Goal: Task Accomplishment & Management: Manage account settings

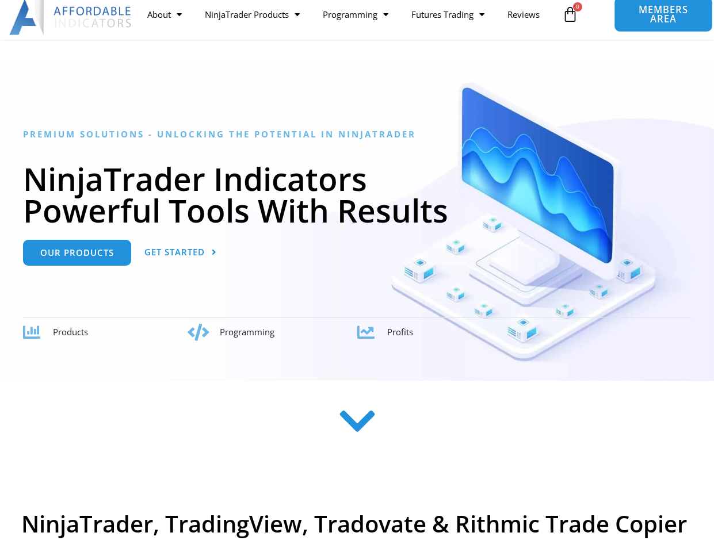
scroll to position [48, 0]
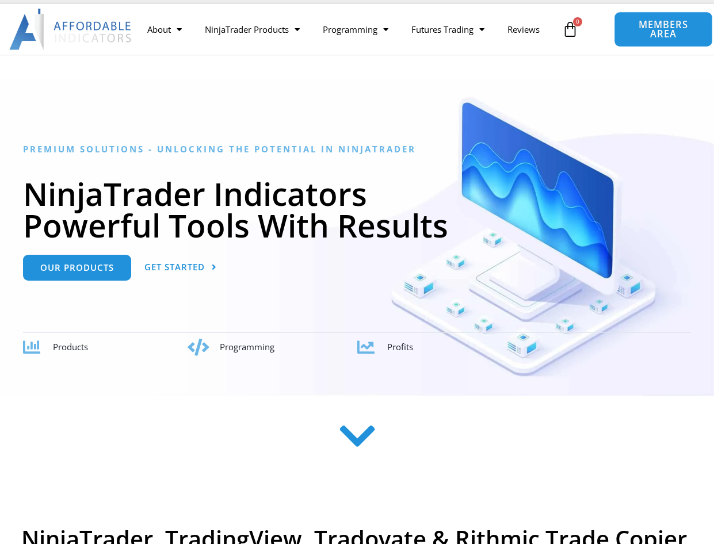
click at [647, 32] on span "MEMBERS AREA" at bounding box center [663, 29] width 72 height 19
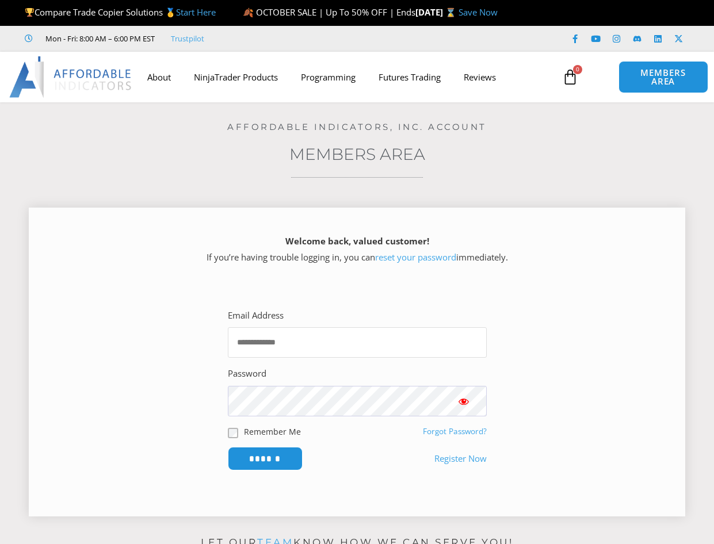
click at [310, 356] on input "Email Address" at bounding box center [357, 342] width 259 height 30
type input "**********"
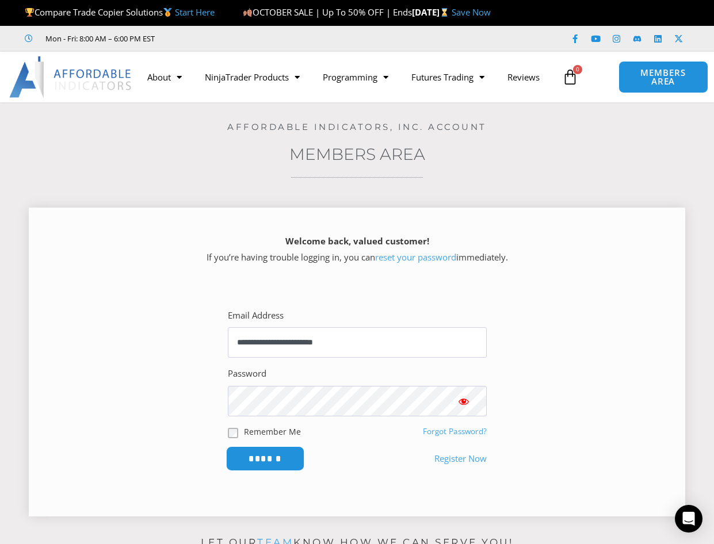
click at [251, 459] on input "******" at bounding box center [265, 459] width 79 height 25
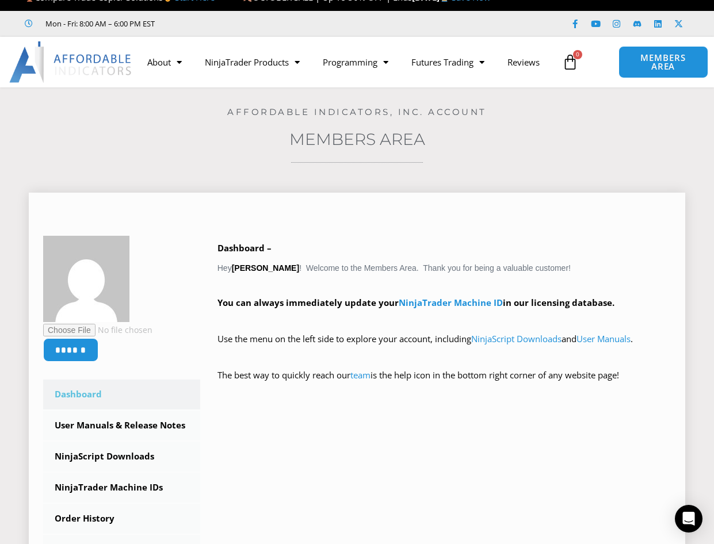
scroll to position [16, 0]
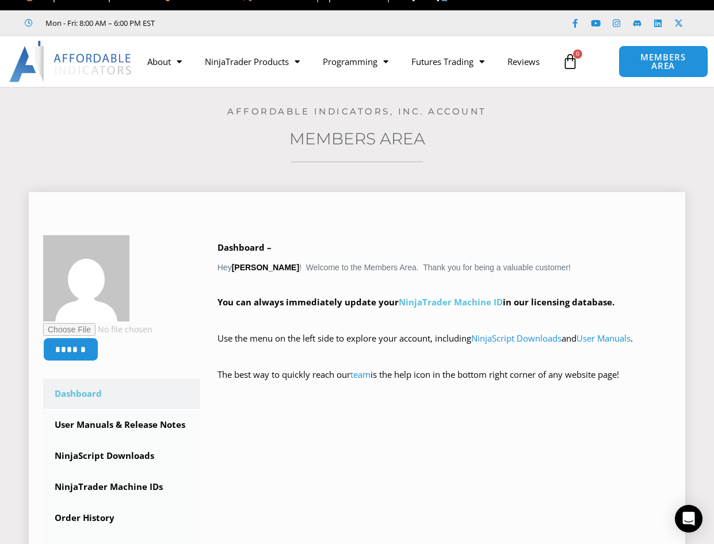
click at [433, 300] on link "NinjaTrader Machine ID" at bounding box center [451, 302] width 104 height 12
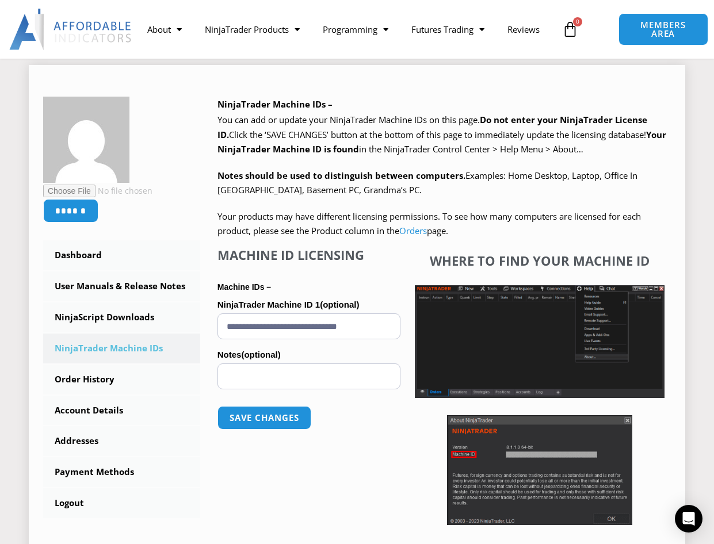
scroll to position [153, 0]
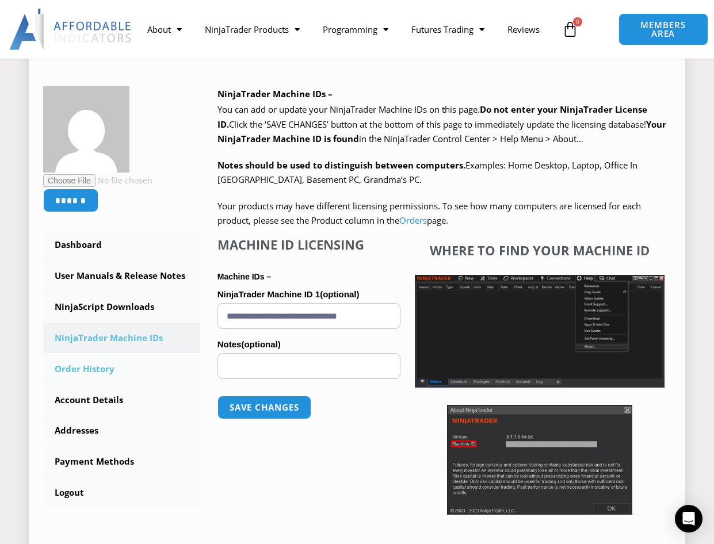
click at [176, 373] on link "Order History" at bounding box center [121, 369] width 157 height 30
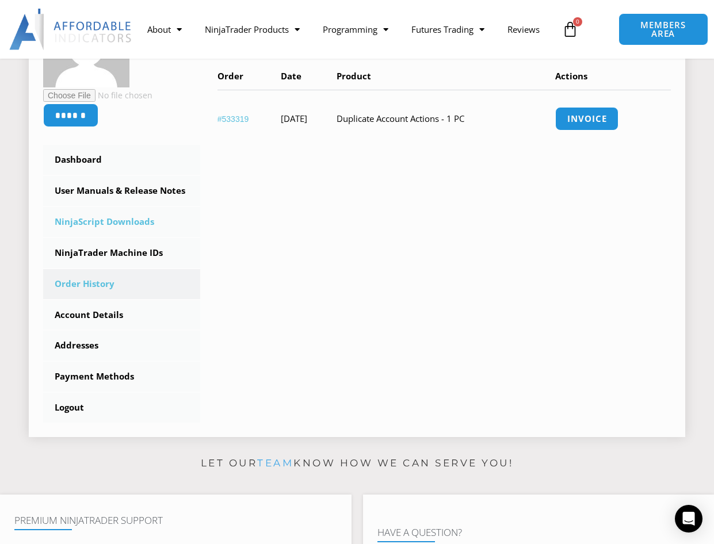
scroll to position [248, 0]
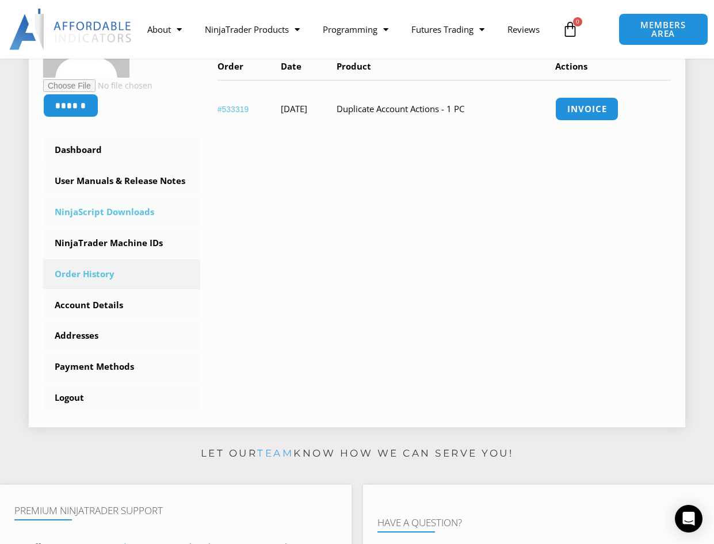
click at [114, 205] on link "NinjaScript Downloads" at bounding box center [121, 212] width 157 height 30
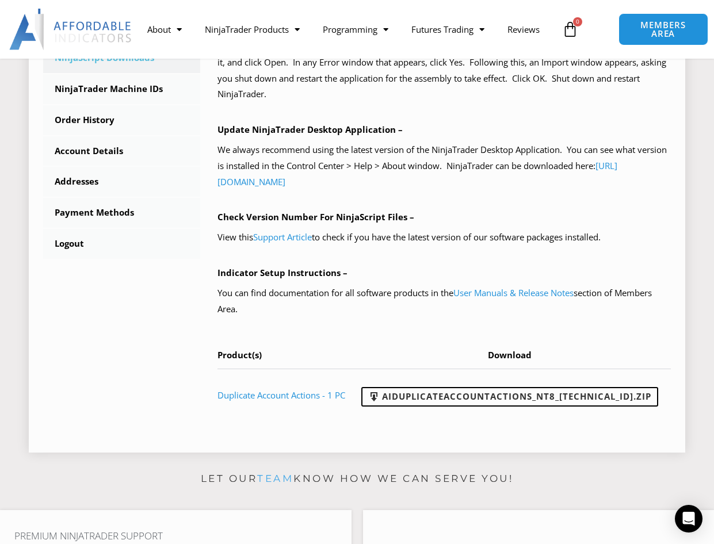
scroll to position [408, 0]
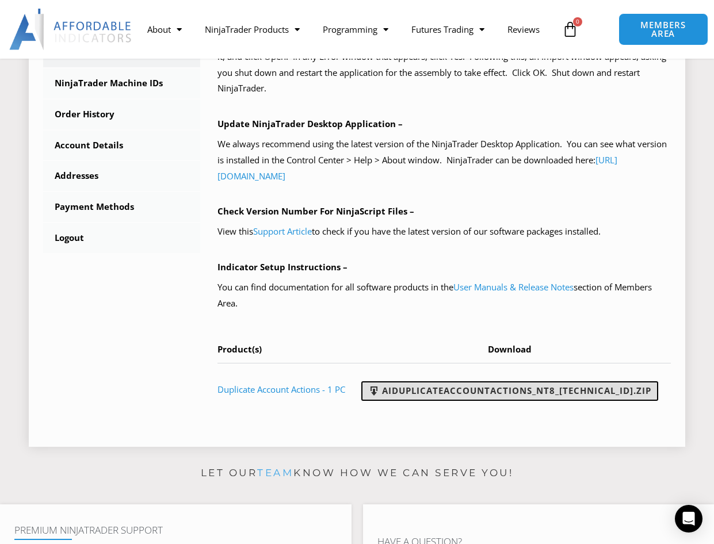
click at [380, 395] on span at bounding box center [374, 392] width 12 height 12
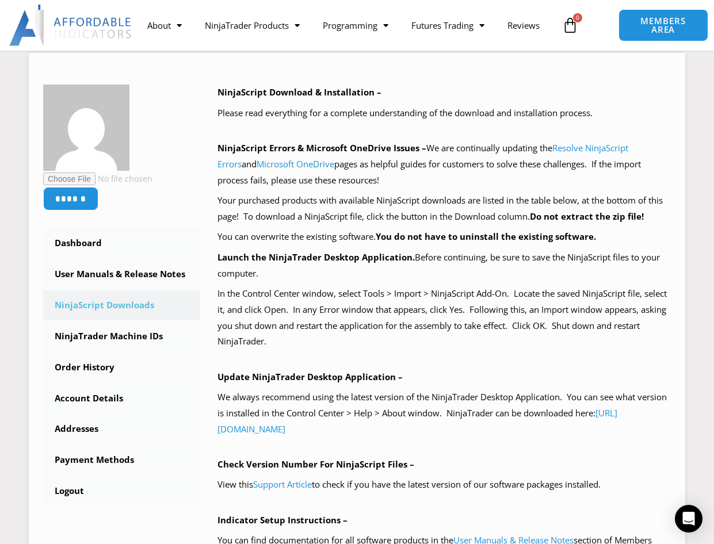
scroll to position [157, 0]
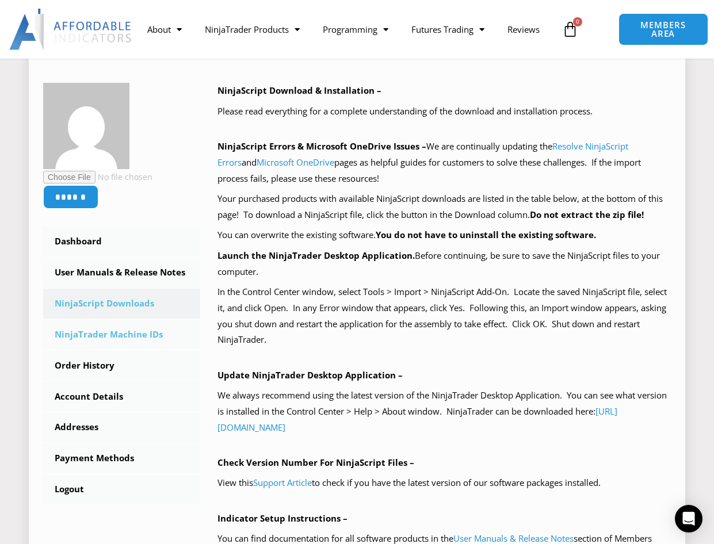
click at [104, 332] on link "NinjaTrader Machine IDs" at bounding box center [121, 335] width 157 height 30
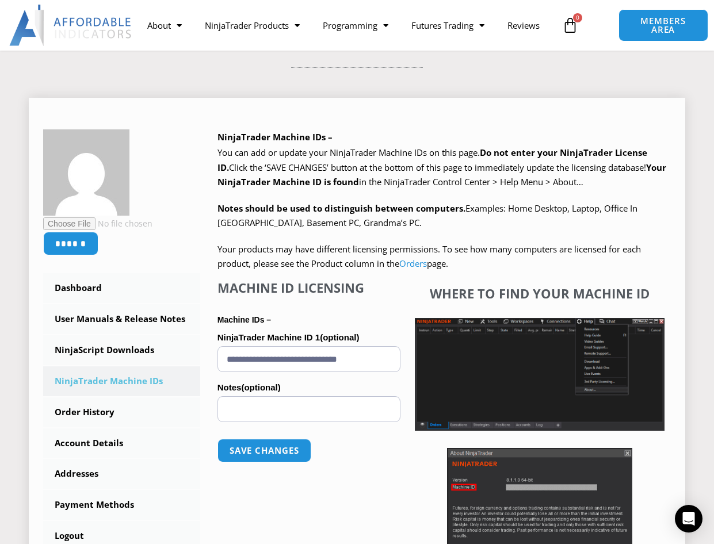
scroll to position [112, 0]
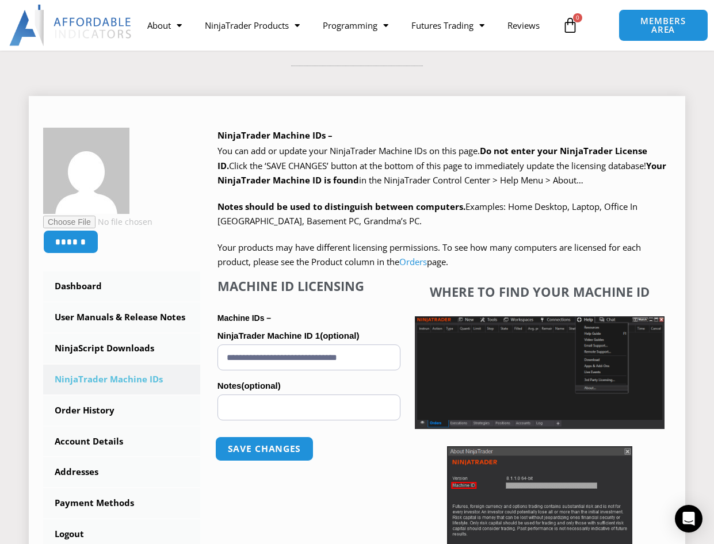
click at [279, 447] on button "Save changes" at bounding box center [264, 449] width 98 height 25
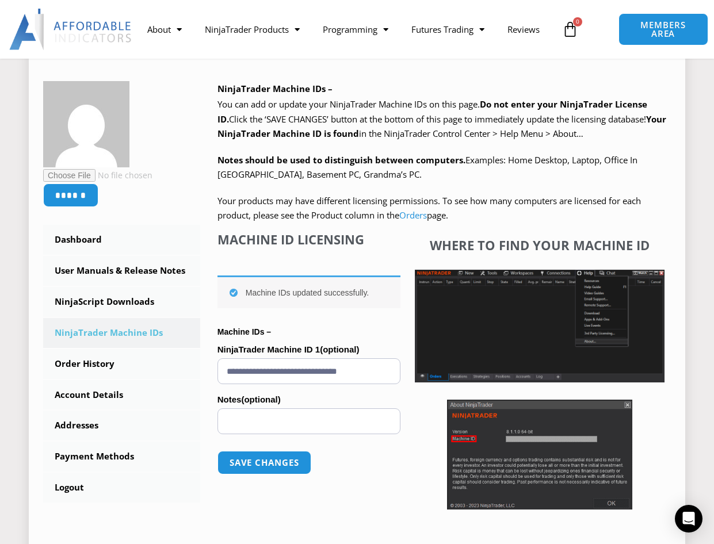
drag, startPoint x: 395, startPoint y: 375, endPoint x: 220, endPoint y: 354, distance: 175.7
click at [220, 354] on p "**********" at bounding box center [309, 363] width 183 height 47
paste input "**********"
type input "**********"
click at [245, 466] on button "Save changes" at bounding box center [264, 463] width 98 height 25
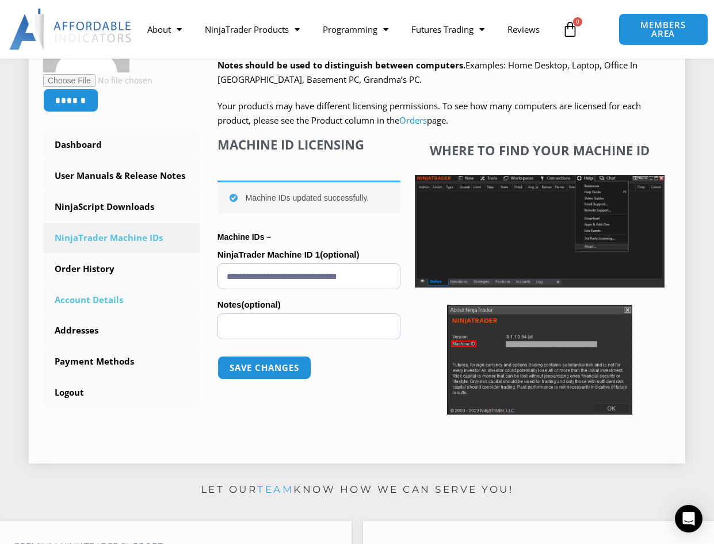
scroll to position [254, 0]
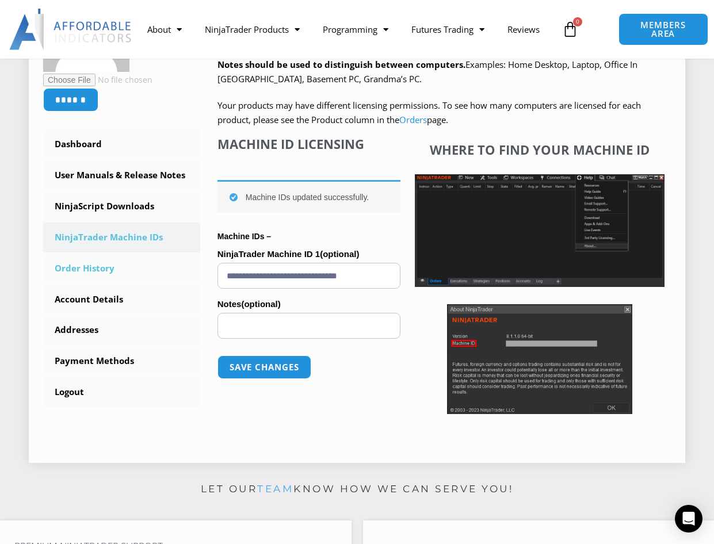
click at [86, 266] on link "Order History" at bounding box center [121, 269] width 157 height 30
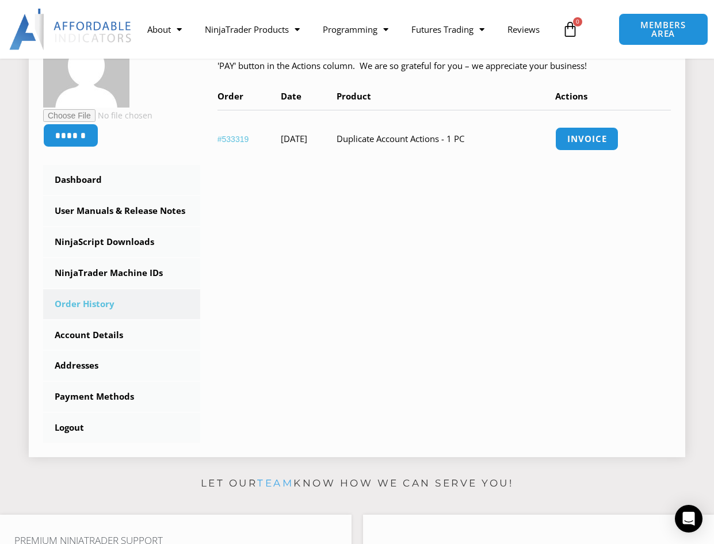
scroll to position [274, 0]
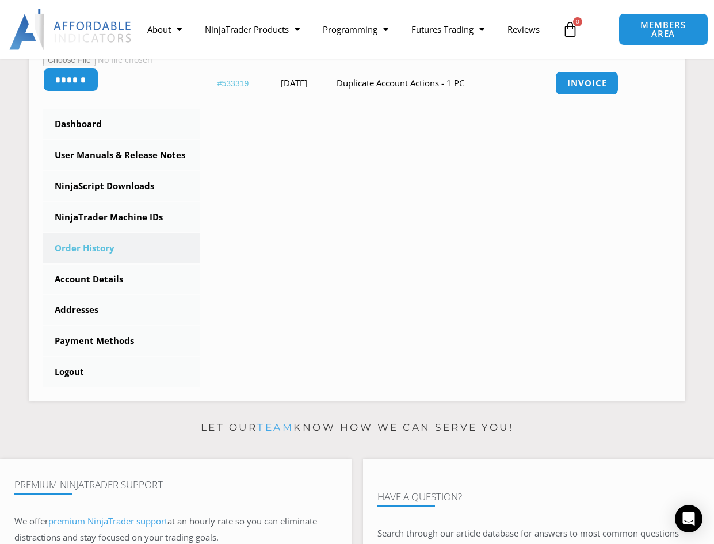
click at [160, 13] on div "About Contact Us Premium Support Team Partners NinjaTrader NinjaTrader FAQ Ninj…" at bounding box center [357, 29] width 714 height 59
